Goal: Information Seeking & Learning: Learn about a topic

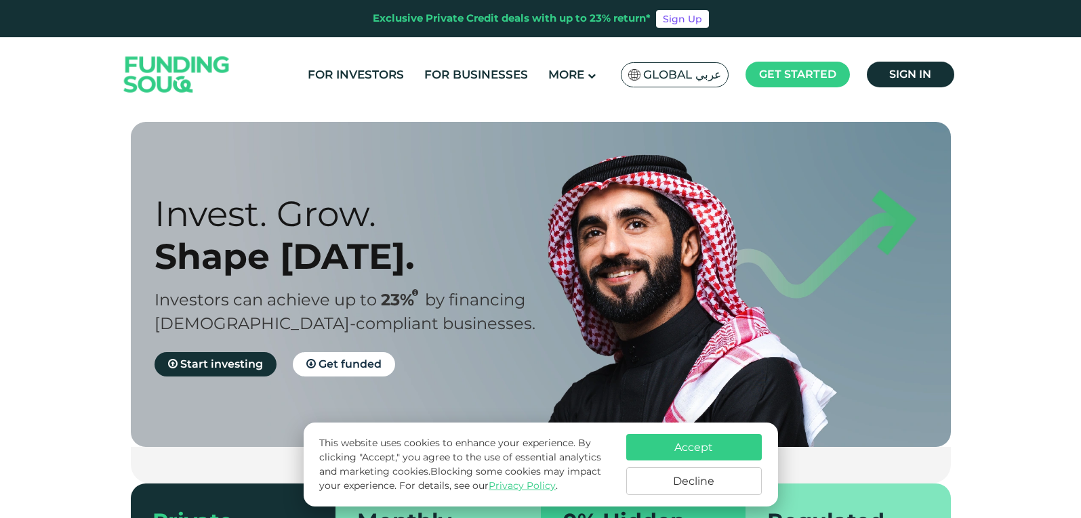
click at [683, 440] on button "Accept" at bounding box center [694, 447] width 136 height 26
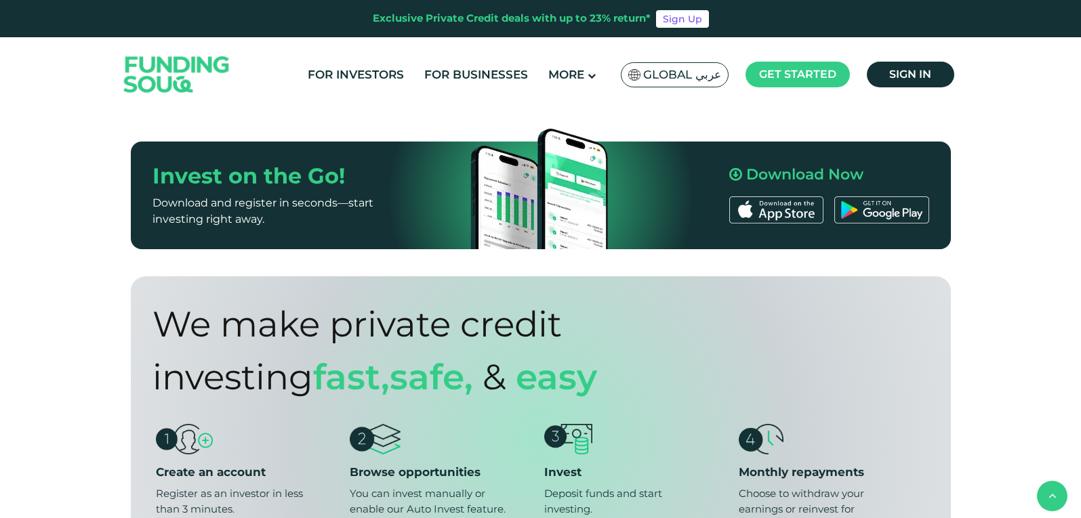
scroll to position [813, 0]
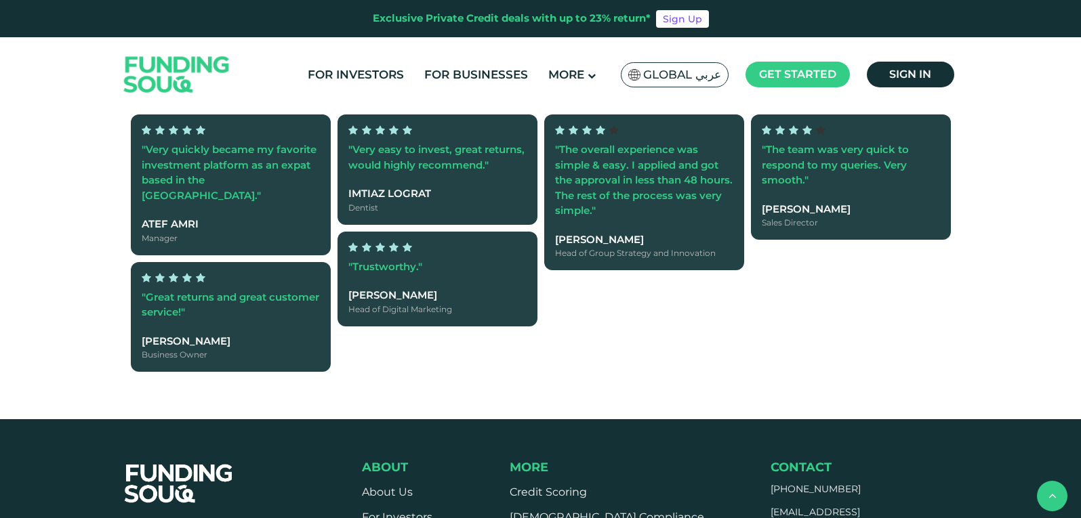
type tc-range-slider "4"
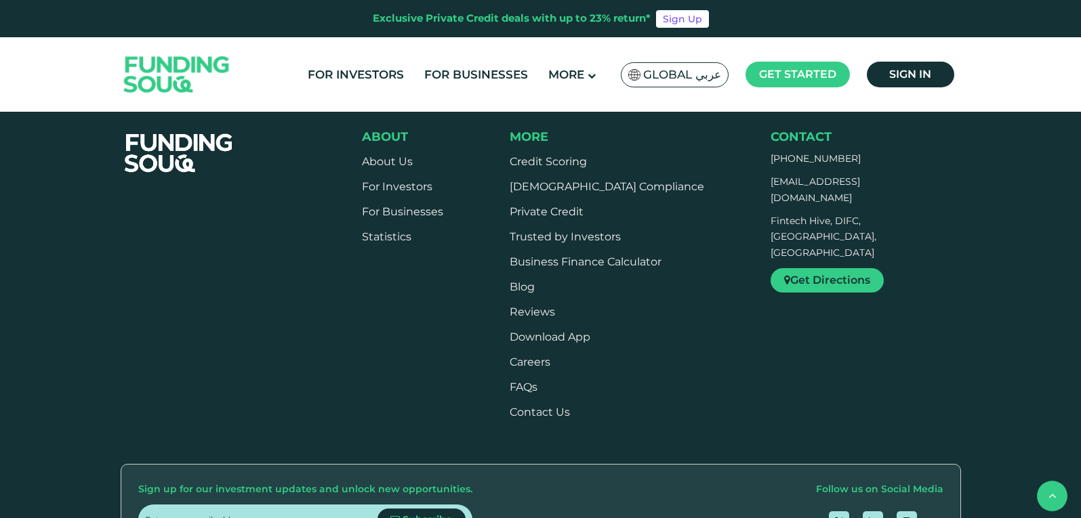
scroll to position [3884, 0]
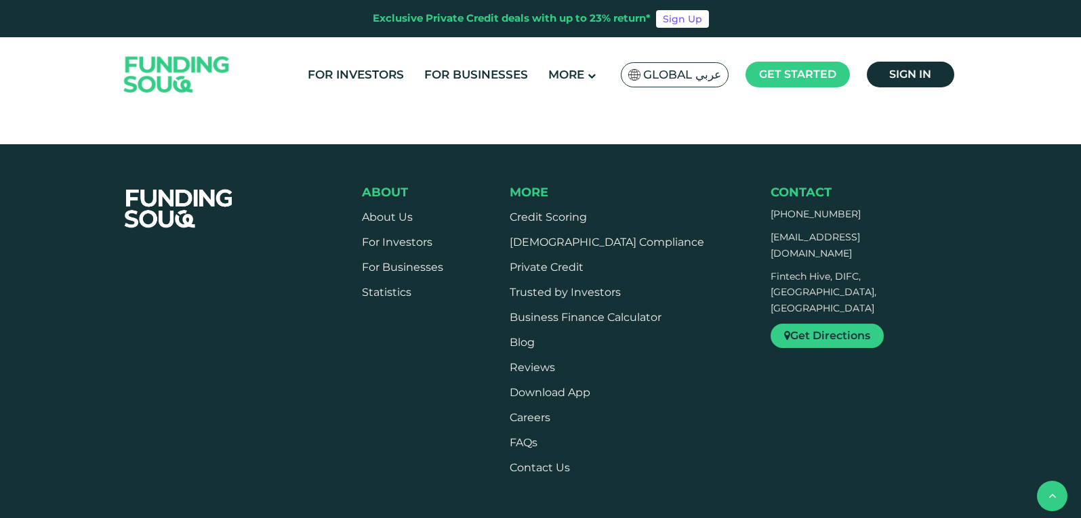
drag, startPoint x: 859, startPoint y: 251, endPoint x: 774, endPoint y: 261, distance: 85.2
click at [774, 261] on div "Contact [PHONE_NUMBER] [EMAIL_ADDRESS][DOMAIN_NAME] Fintech Hive, DIFC, [GEOGRA…" at bounding box center [865, 266] width 190 height 163
click at [774, 220] on span "[PHONE_NUMBER]" at bounding box center [815, 214] width 90 height 12
click at [726, 234] on div "About About Us For Investors For Businesses Statistics" at bounding box center [661, 335] width 599 height 301
drag, startPoint x: 839, startPoint y: 262, endPoint x: 761, endPoint y: 266, distance: 78.7
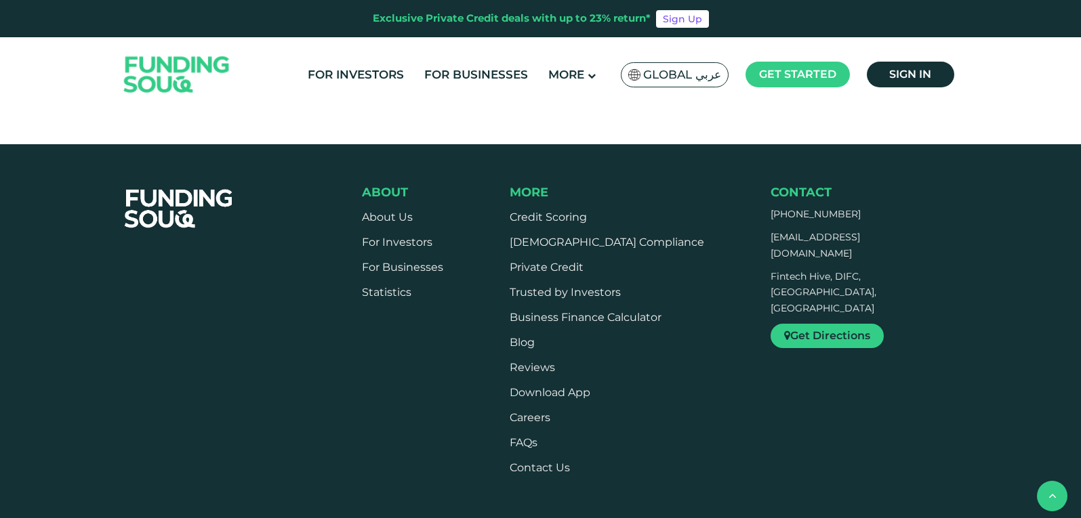
click at [761, 266] on div "About About Us For Investors For Businesses Statistics" at bounding box center [661, 335] width 599 height 301
copy span "[PHONE_NUMBER]"
drag, startPoint x: 909, startPoint y: 280, endPoint x: 770, endPoint y: 287, distance: 138.4
click at [770, 262] on p "[EMAIL_ADDRESS][DOMAIN_NAME]" at bounding box center [850, 246] width 161 height 33
copy span "[EMAIL_ADDRESS][DOMAIN_NAME]"
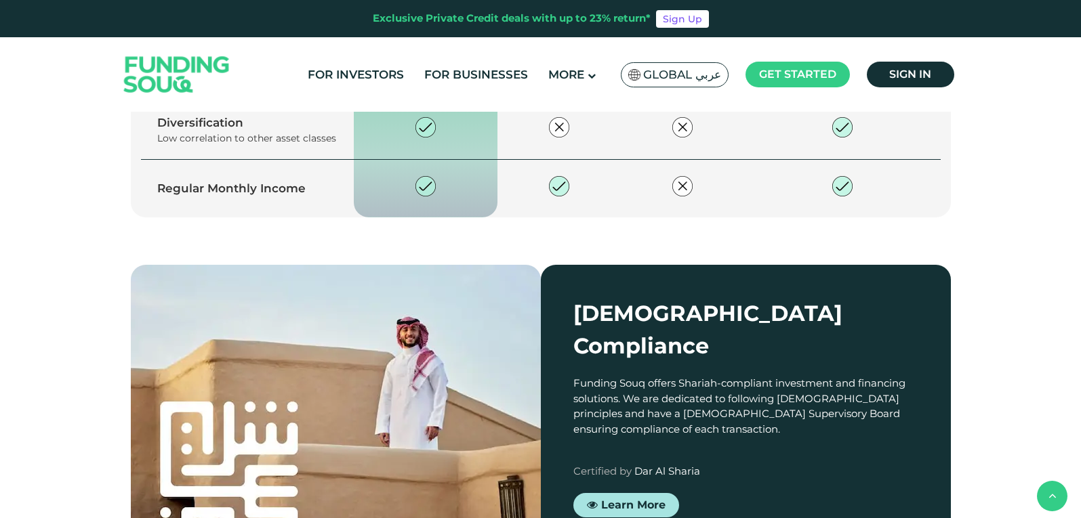
scroll to position [1987, 0]
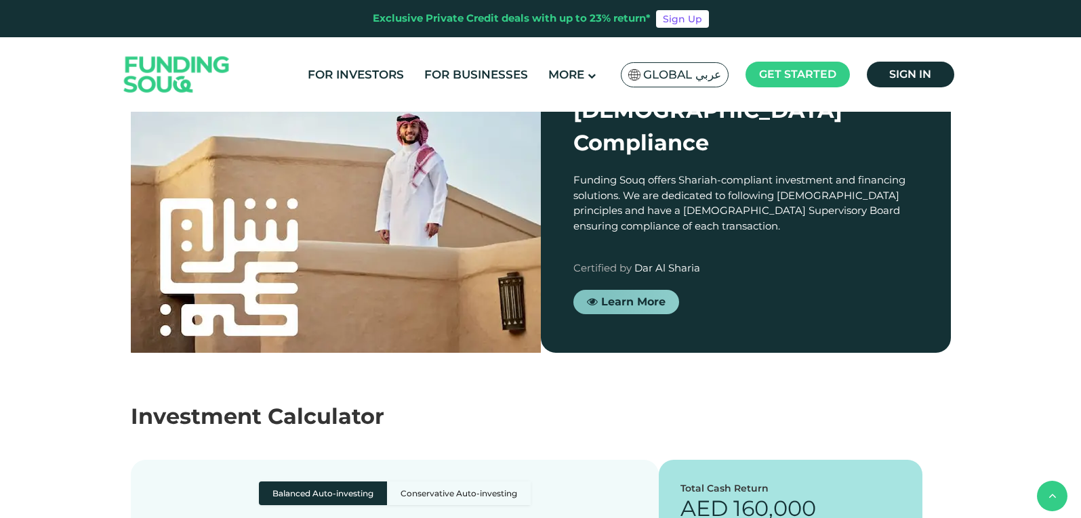
click at [625, 314] on link "Learn More" at bounding box center [626, 302] width 106 height 24
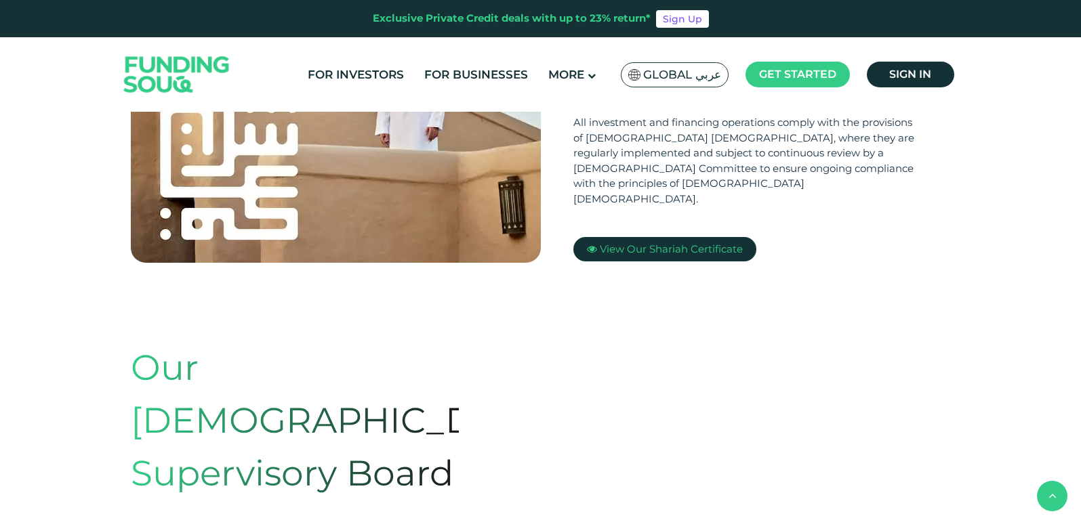
scroll to position [678, 0]
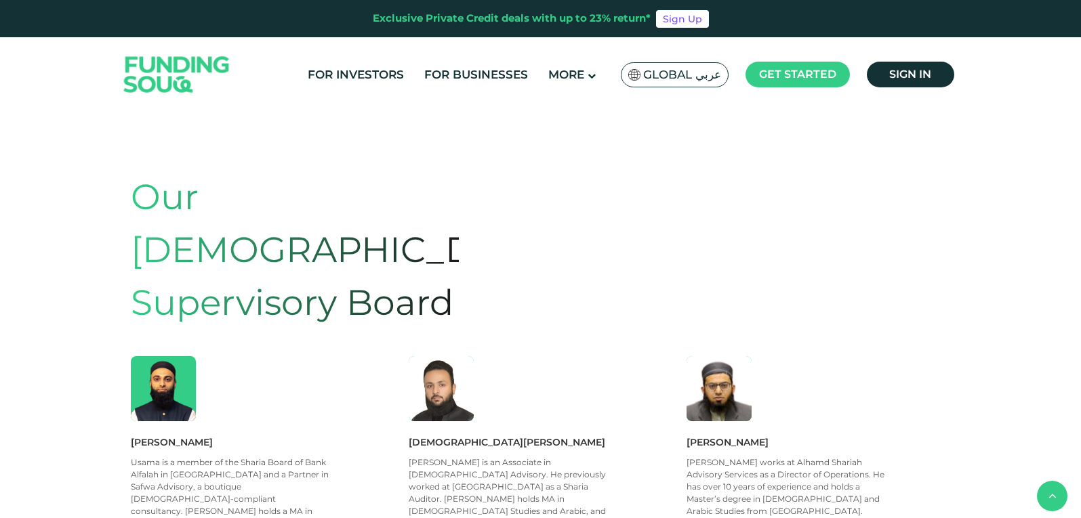
click at [461, 356] on img at bounding box center [441, 388] width 65 height 65
click at [431, 356] on img at bounding box center [441, 388] width 65 height 65
click at [447, 435] on div "Muhammad Abdul Hadi Muhammed is an Associate in Safwa Shariah Advisory. He prev…" at bounding box center [541, 488] width 264 height 107
click at [456, 435] on div "Muhammad Abdul Hadi" at bounding box center [541, 442] width 264 height 15
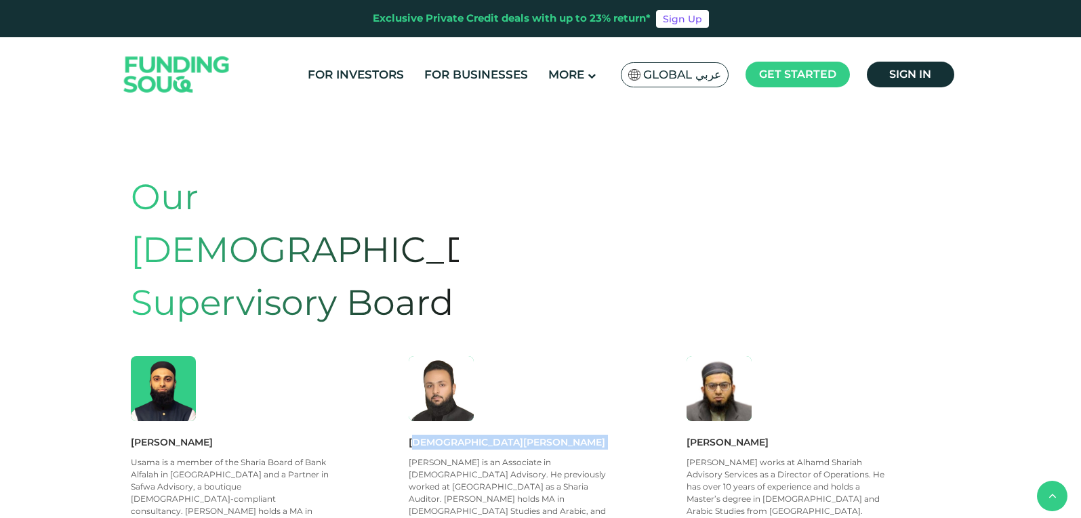
click at [456, 435] on div "Muhammad Abdul Hadi" at bounding box center [541, 442] width 264 height 15
click at [457, 435] on div "Muhammad Abdul Hadi" at bounding box center [541, 442] width 264 height 15
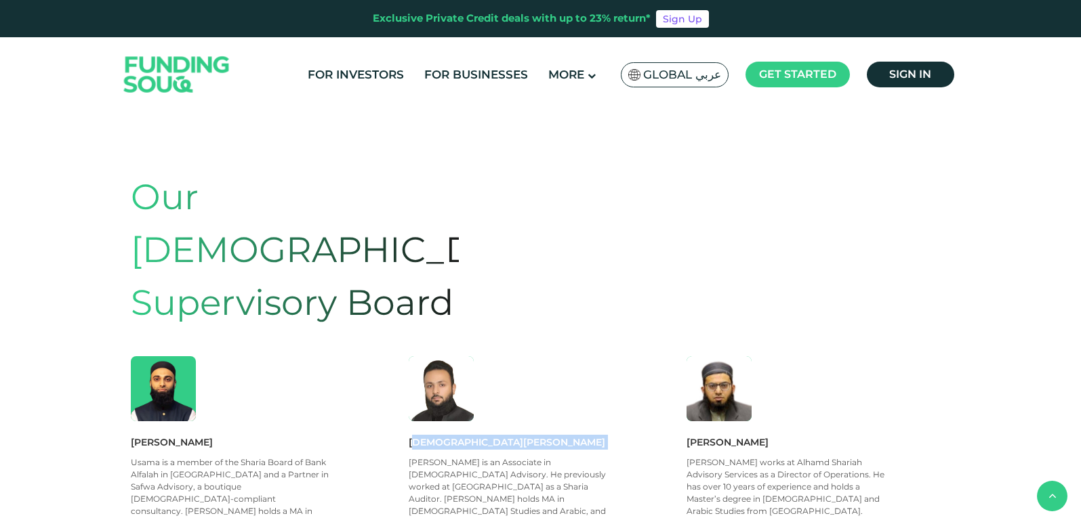
copy div "Muhammad Abdul Hadi"
click at [154, 435] on div "Usama Ehsan" at bounding box center [263, 442] width 264 height 15
copy div "Usama Ehsan"
